Goal: Information Seeking & Learning: Learn about a topic

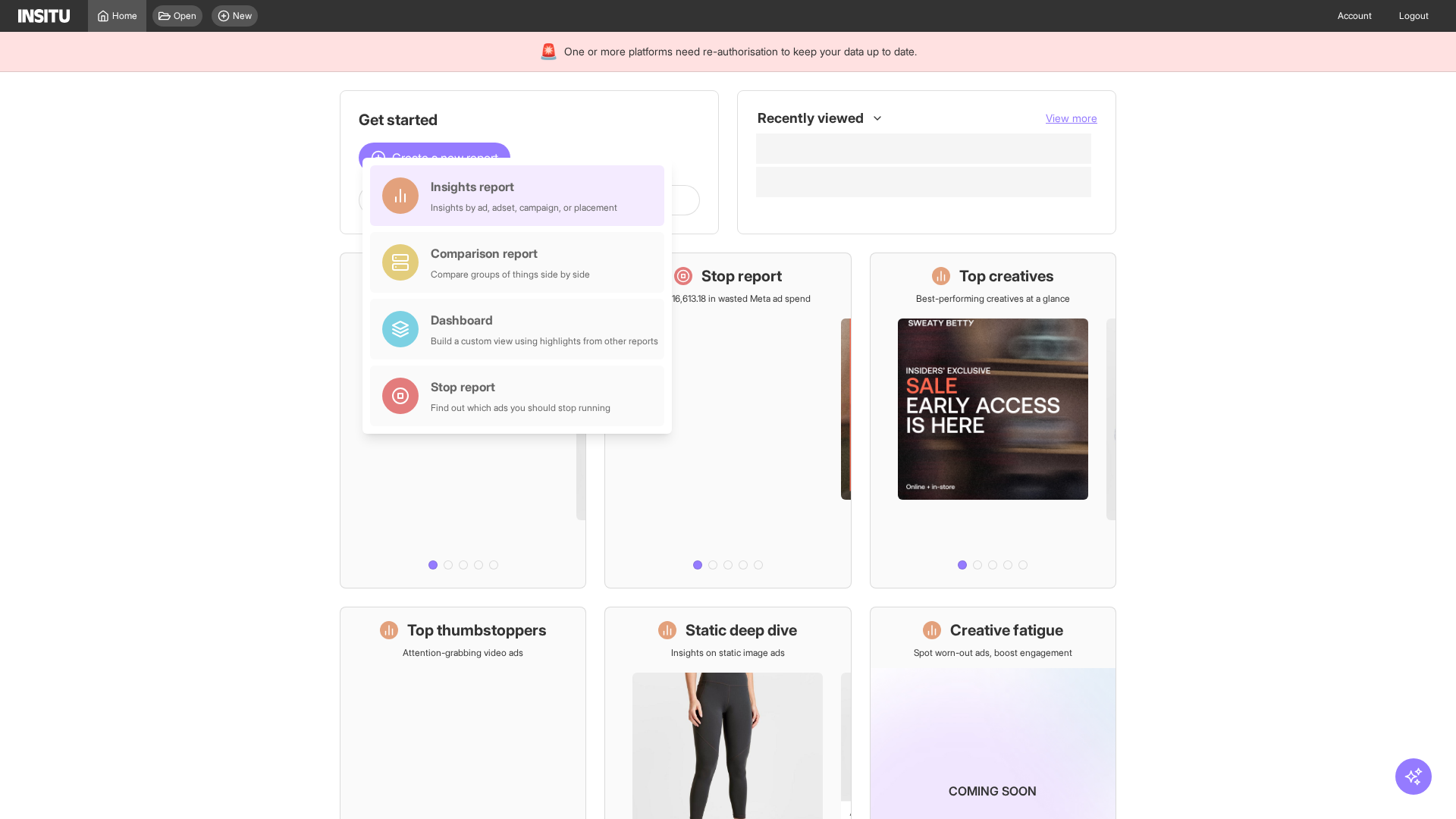
click at [521, 196] on div "Insights report Insights by ad, adset, campaign, or placement" at bounding box center [524, 195] width 186 height 36
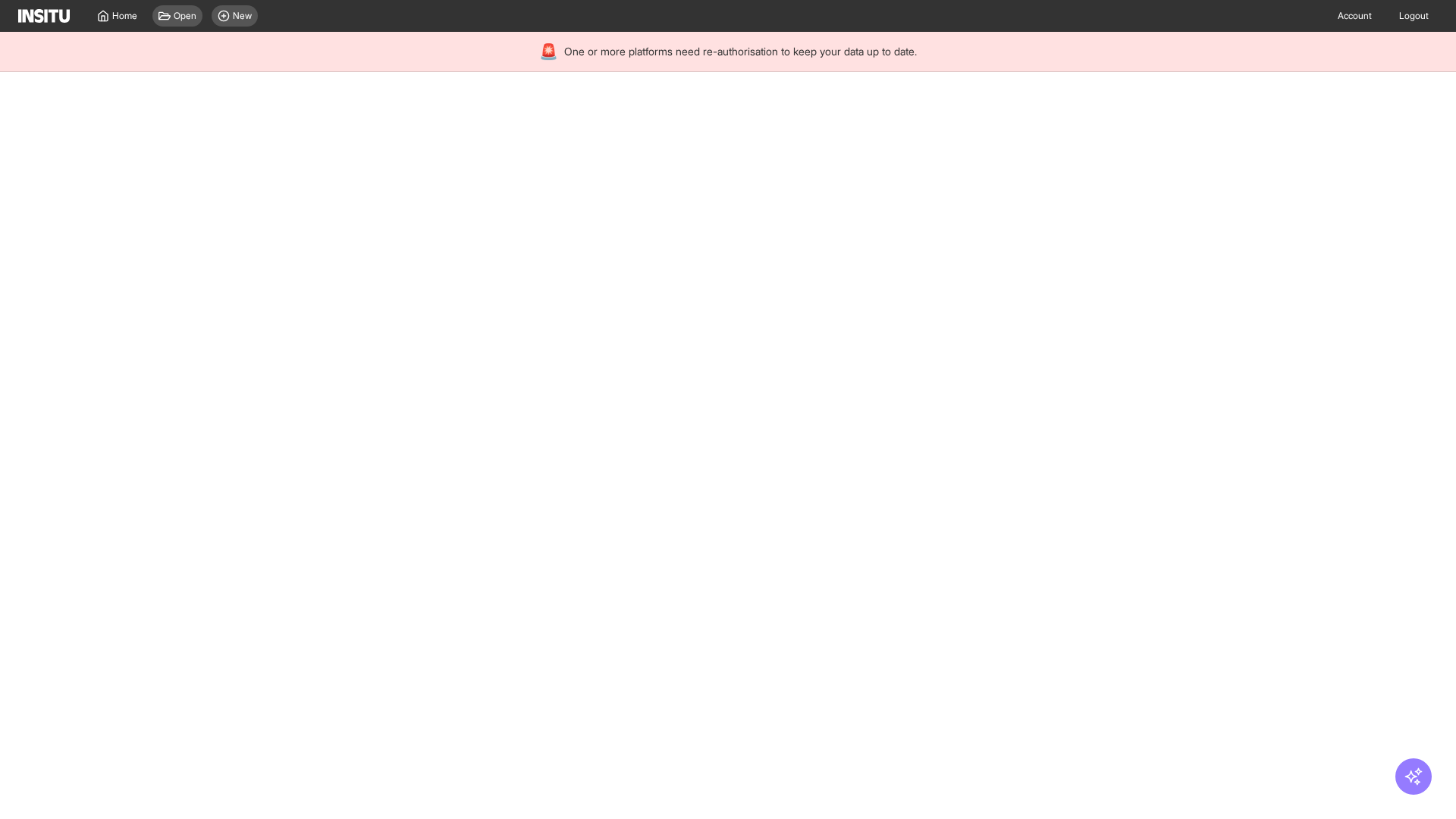
select select "**"
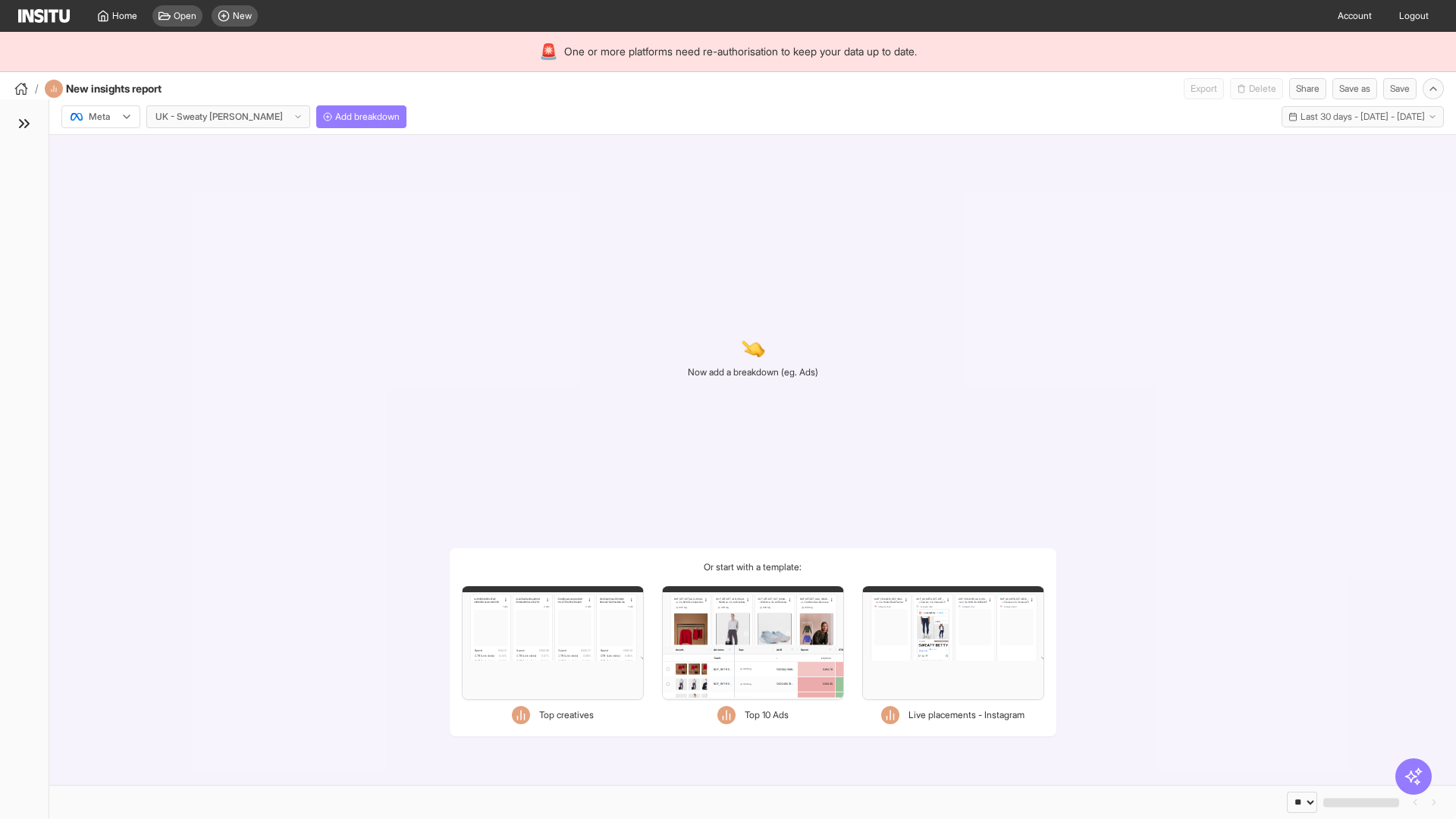
click at [101, 117] on div at bounding box center [90, 117] width 42 height 15
click at [104, 175] on span "TikTok" at bounding box center [103, 175] width 26 height 14
